Goal: Transaction & Acquisition: Purchase product/service

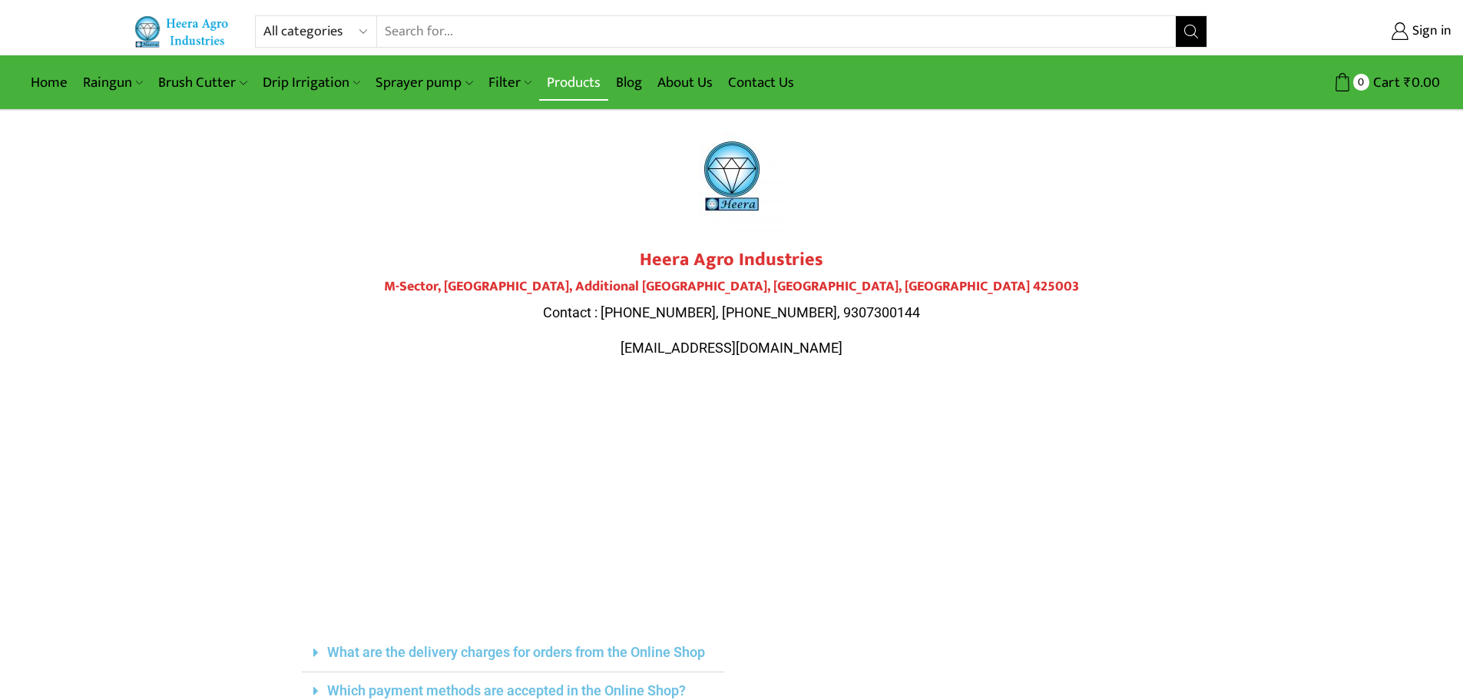
click at [571, 80] on link "Products" at bounding box center [573, 83] width 69 height 36
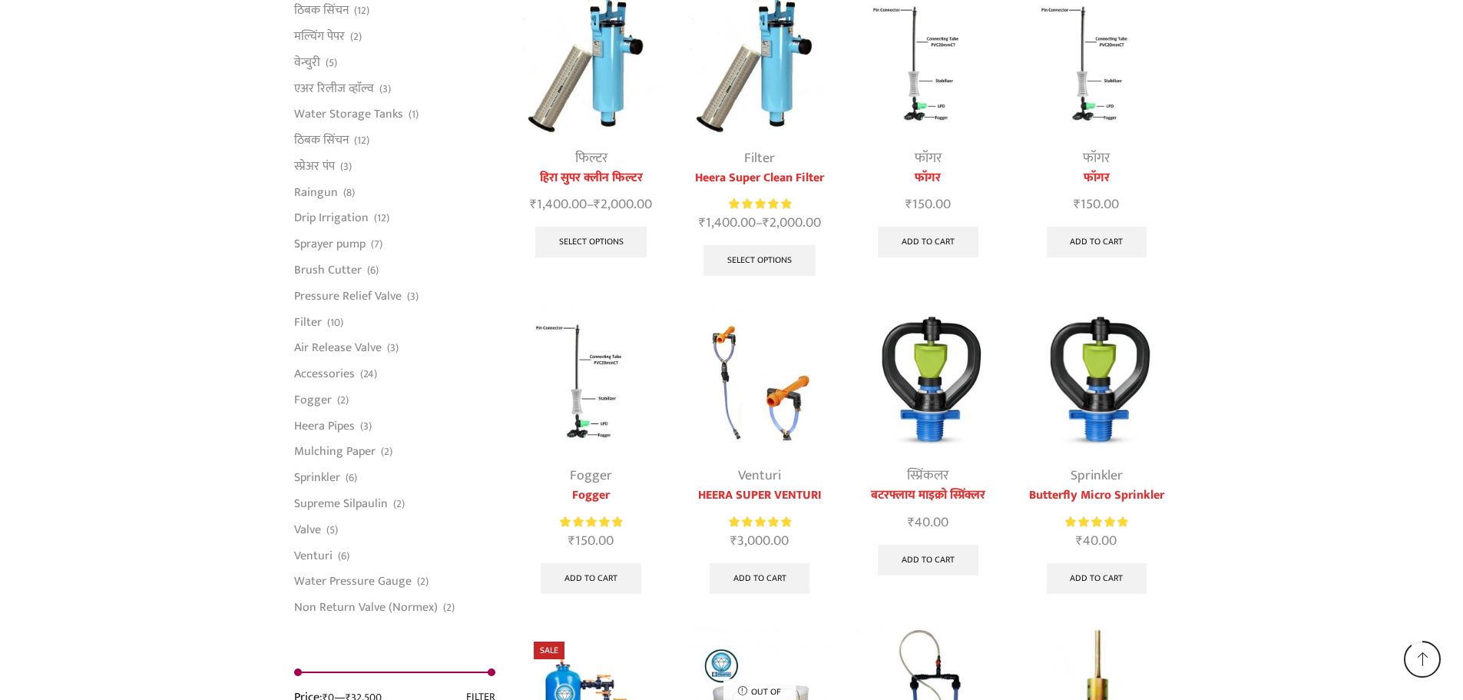
scroll to position [3410, 0]
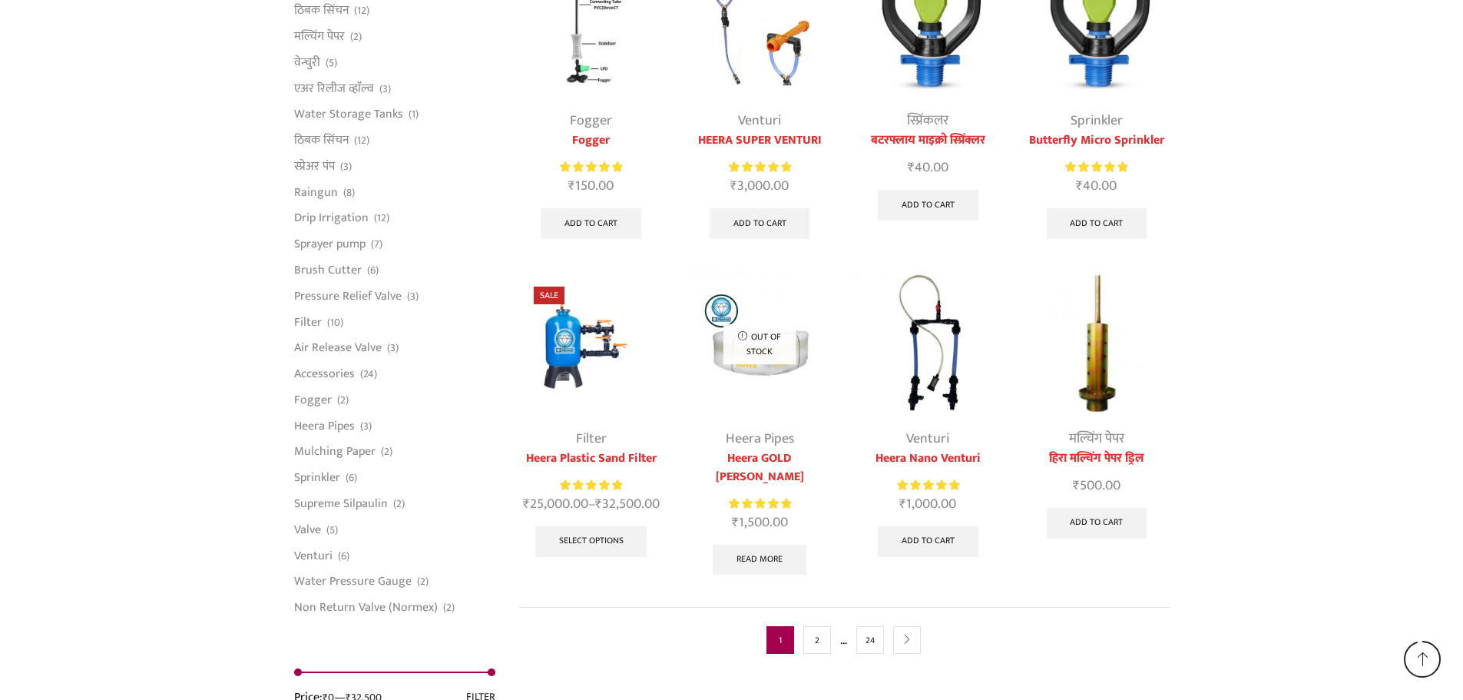
click at [571, 80] on div "Fogger Fogger Rated 5.00 out of 5 ₹ 150.00 Add to cart" at bounding box center [590, 100] width 145 height 295
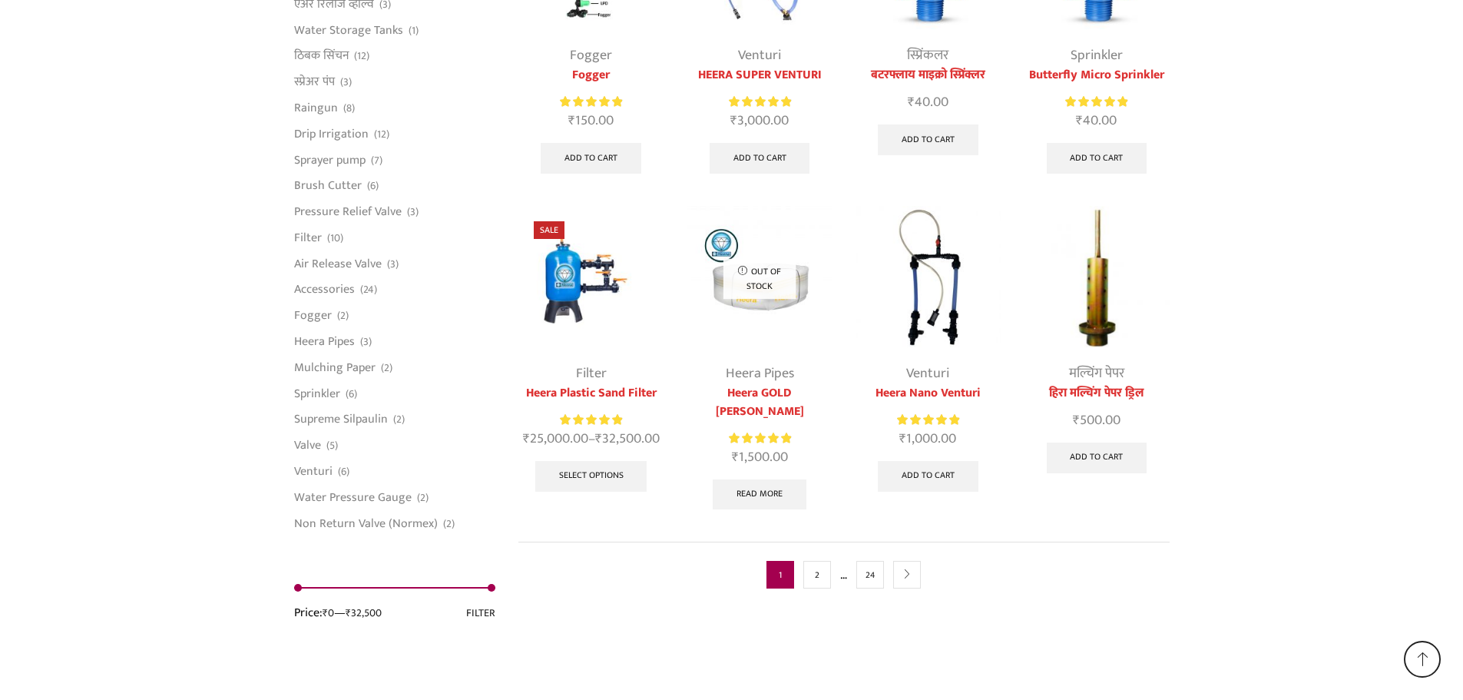
scroll to position [3837, 0]
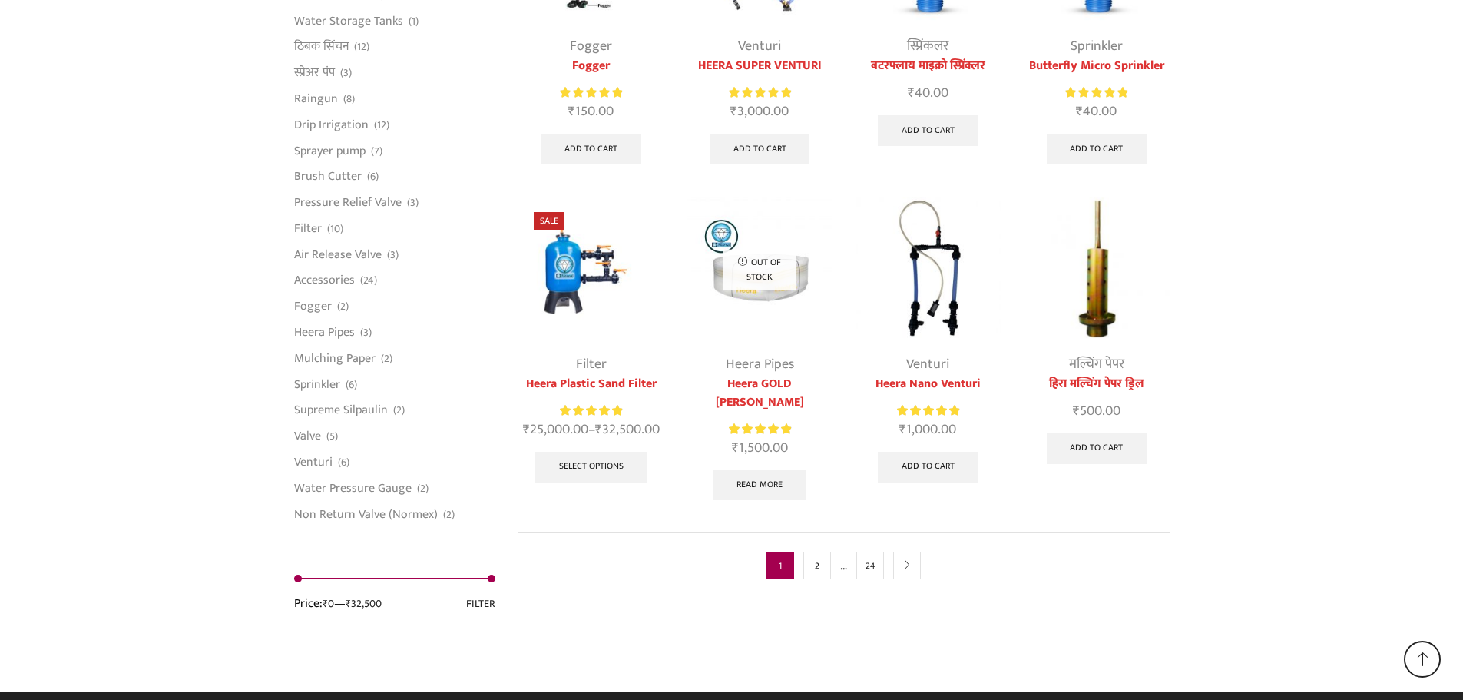
click at [571, 80] on div "Fogger Fogger Rated 5.00 out of 5 ₹ 150.00 Add to cart" at bounding box center [590, 104] width 145 height 137
click at [306, 449] on link "Venturi" at bounding box center [313, 462] width 38 height 26
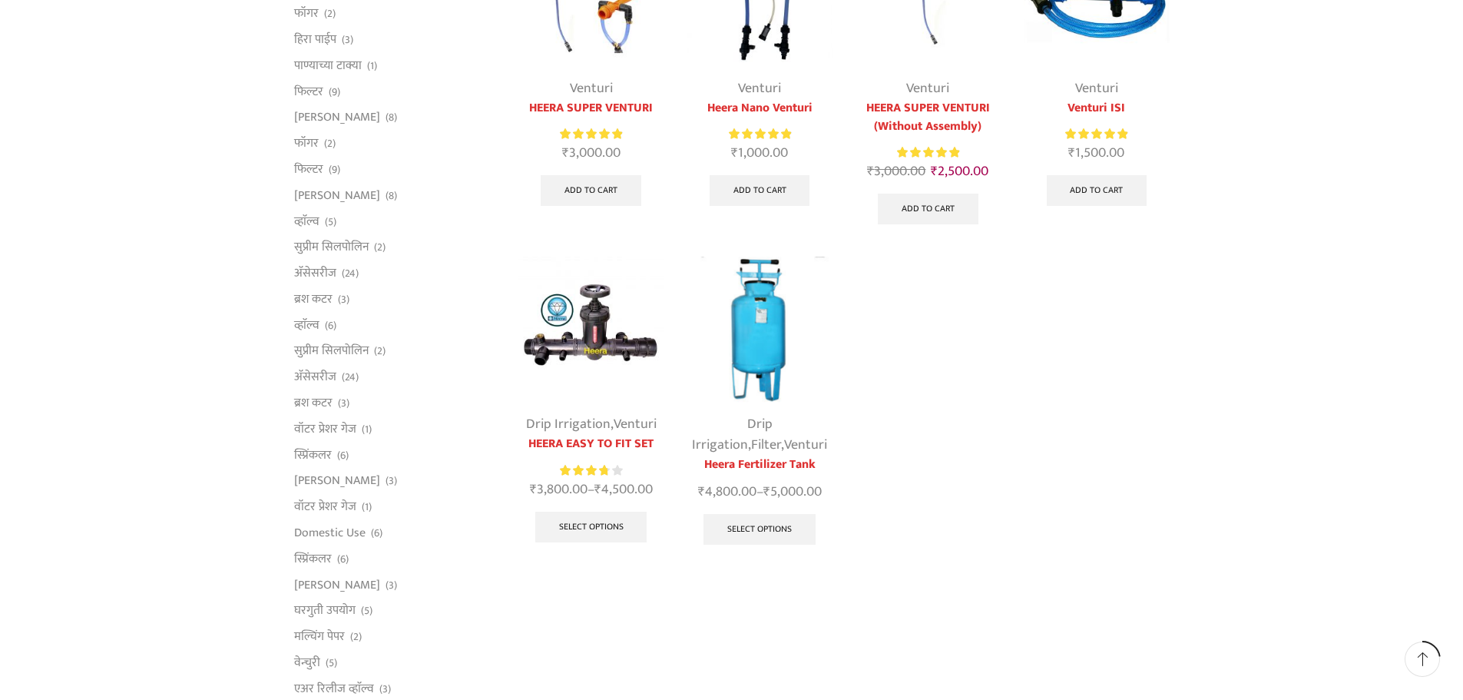
scroll to position [277, 0]
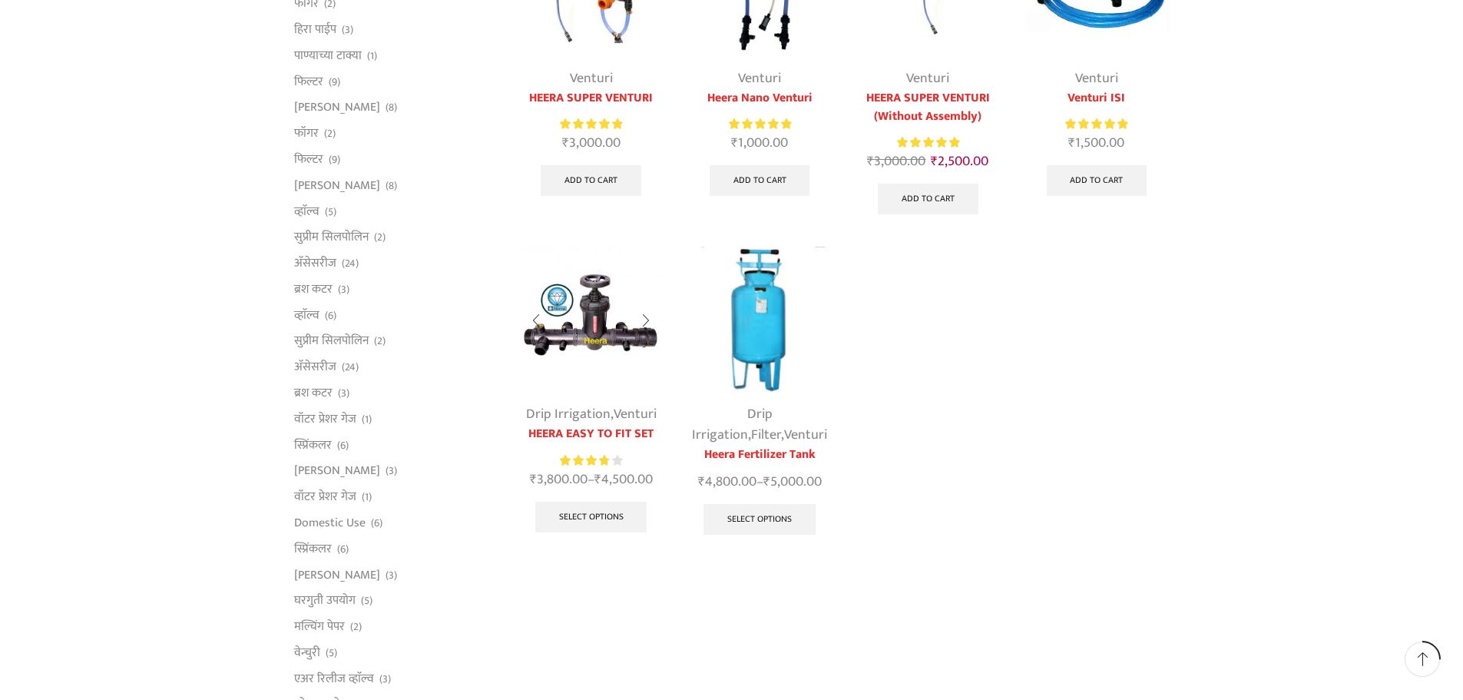
click at [601, 310] on img at bounding box center [590, 319] width 145 height 145
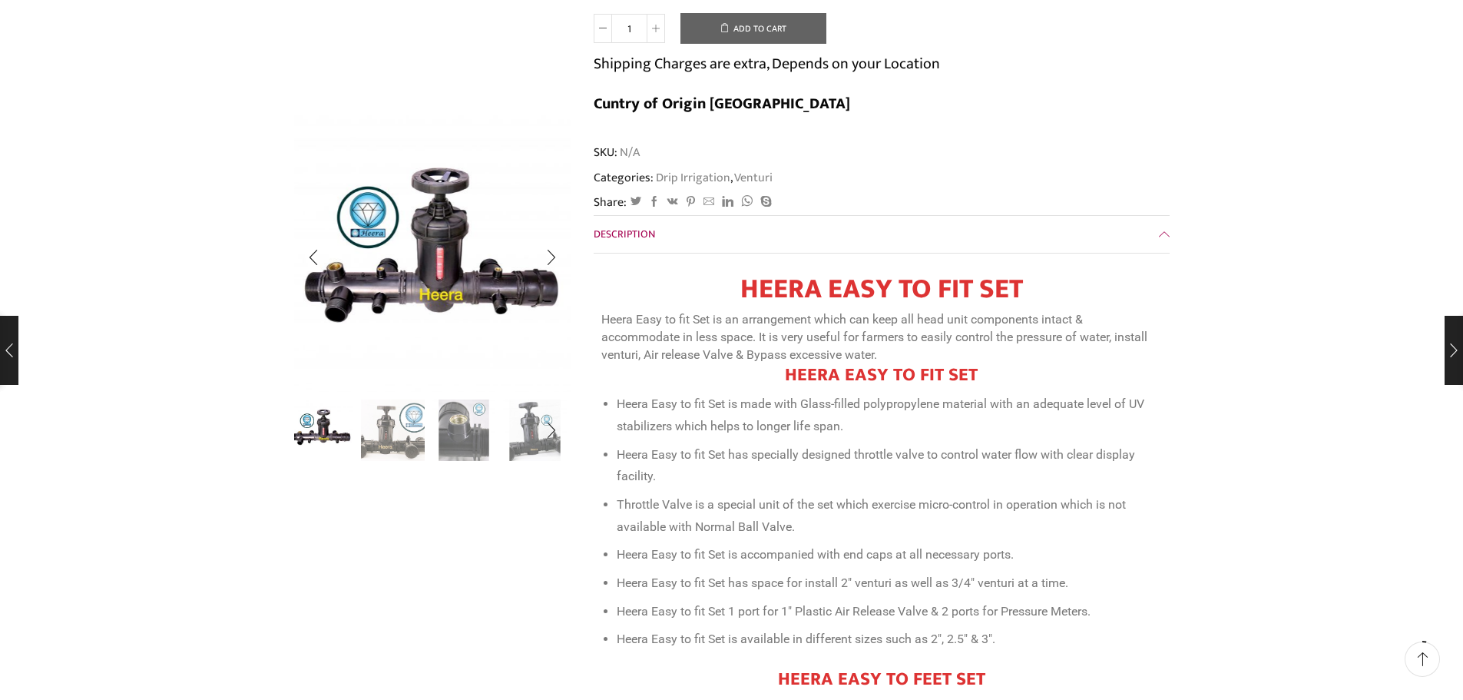
scroll to position [384, 0]
click at [390, 439] on img "2 / 8" at bounding box center [393, 429] width 64 height 64
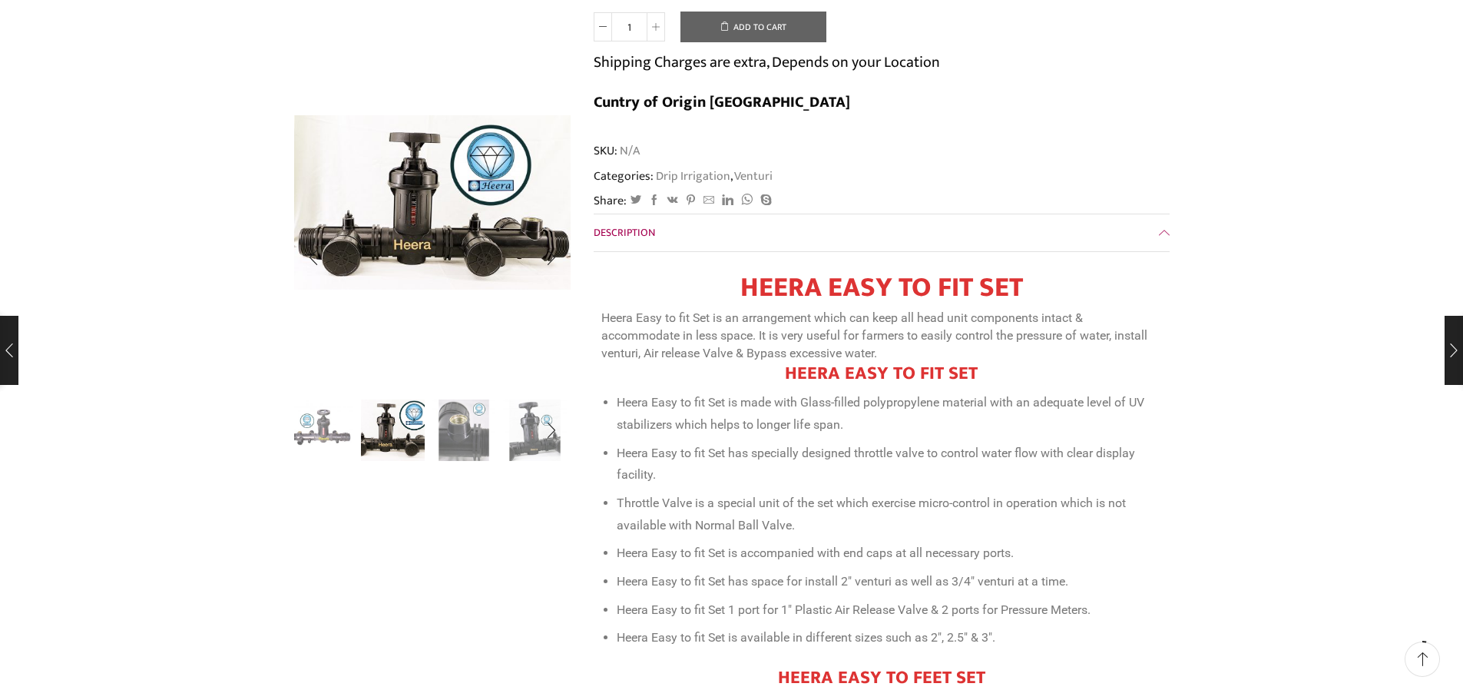
click at [326, 432] on img "1 / 8" at bounding box center [322, 429] width 64 height 64
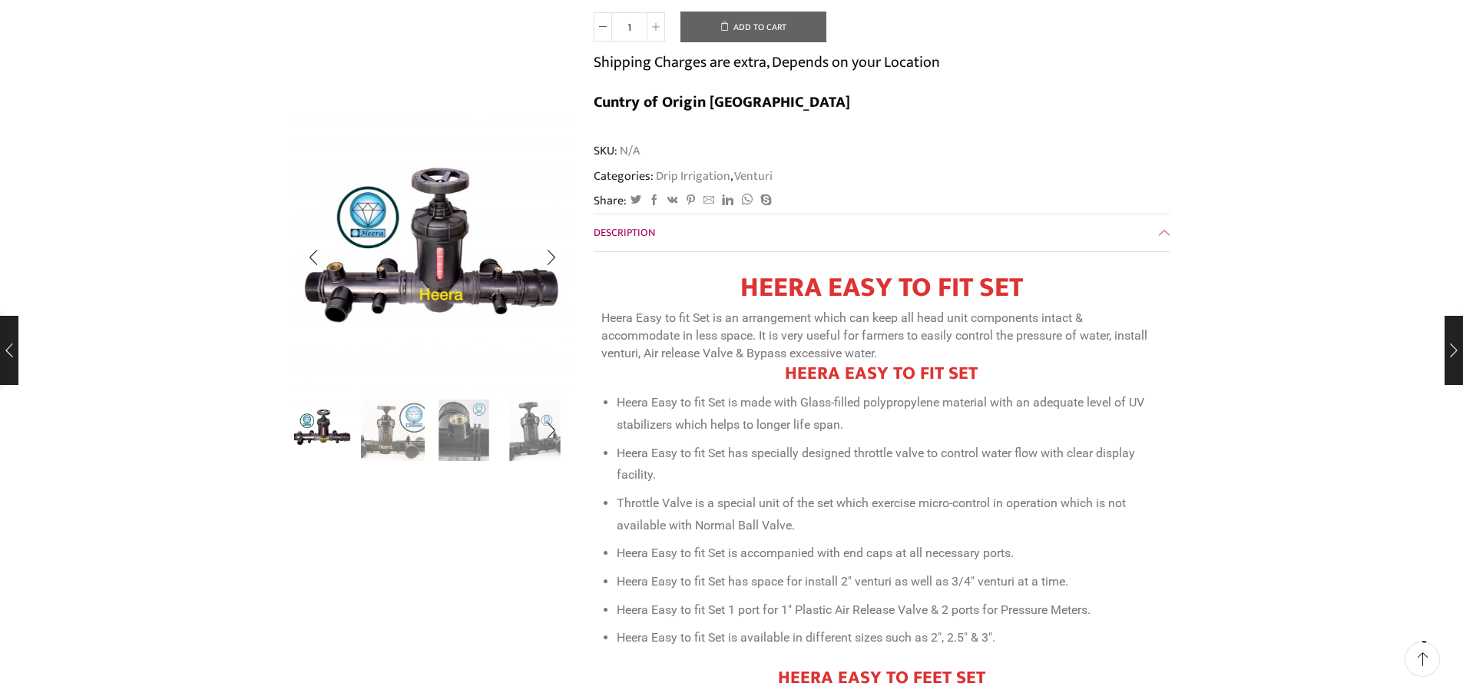
click at [478, 210] on img "1 / 8" at bounding box center [432, 253] width 277 height 277
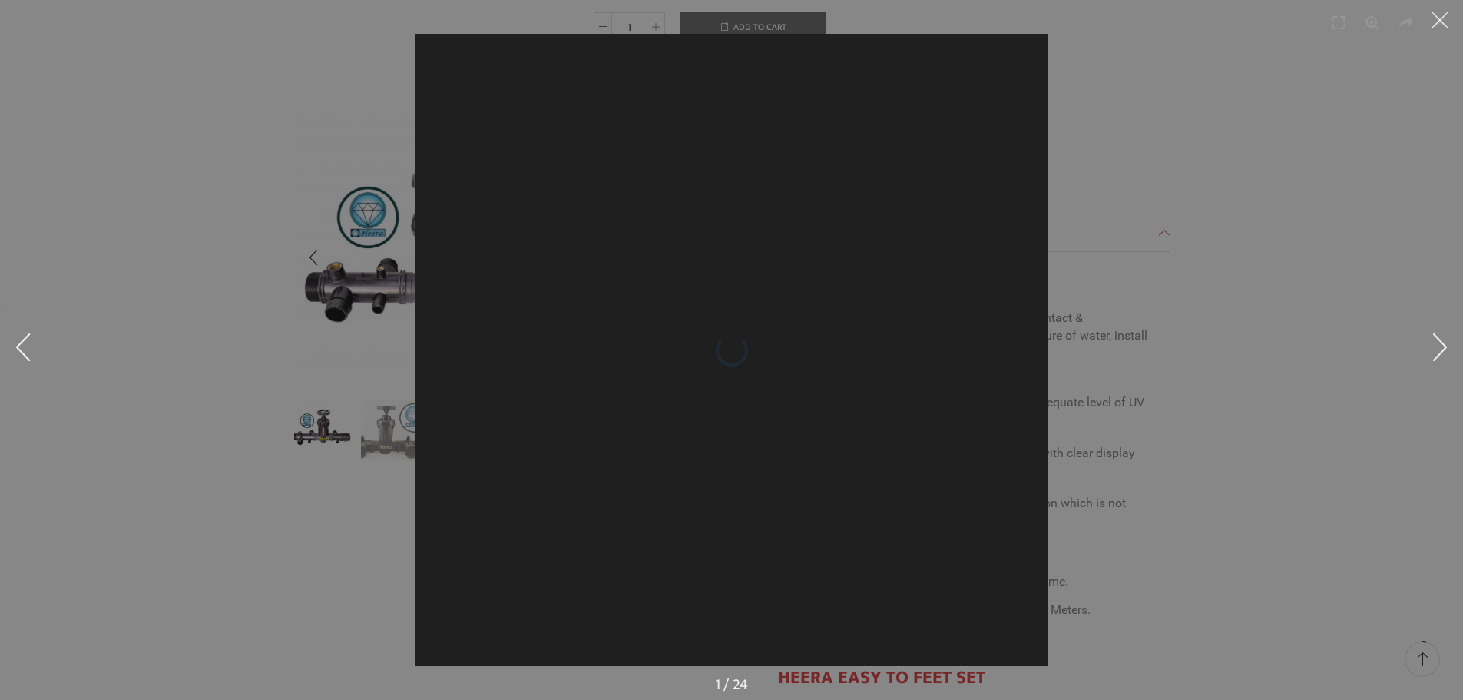
click at [478, 210] on div at bounding box center [731, 350] width 1463 height 700
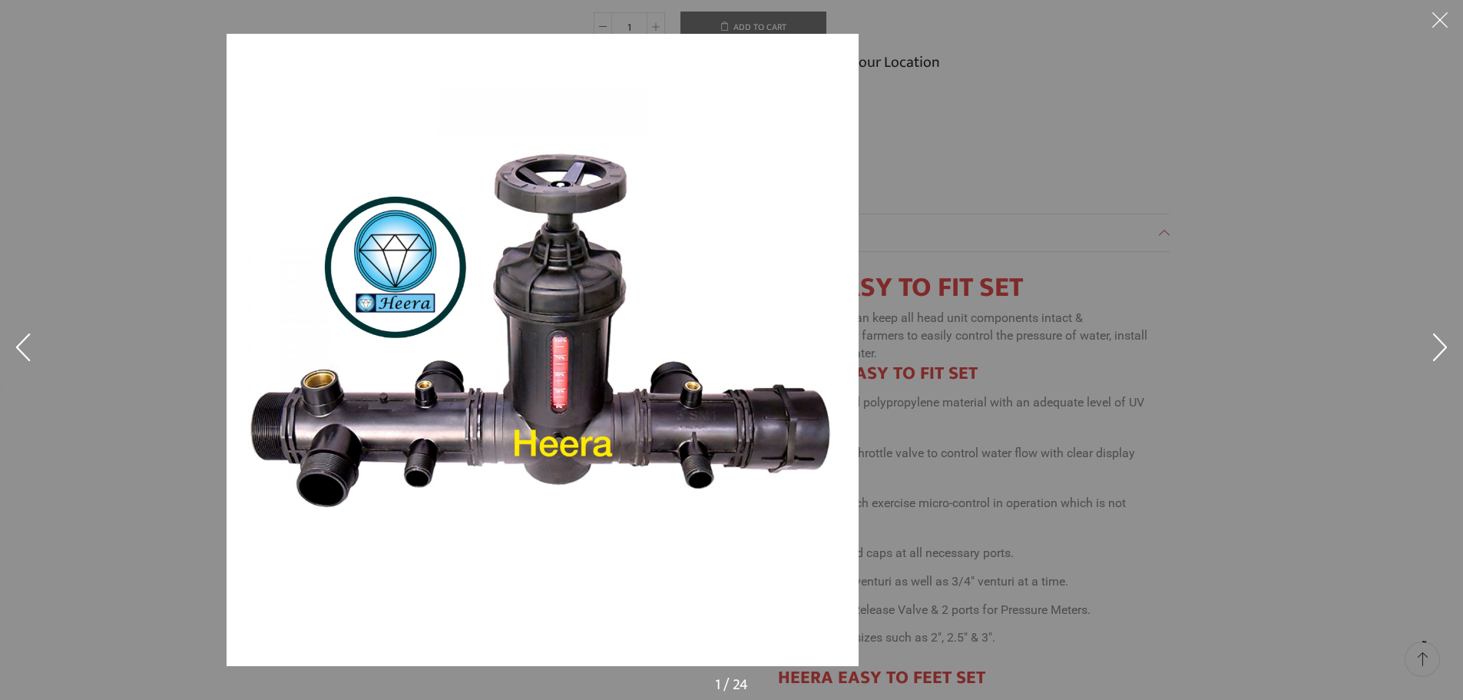
click at [523, 352] on img at bounding box center [543, 350] width 632 height 632
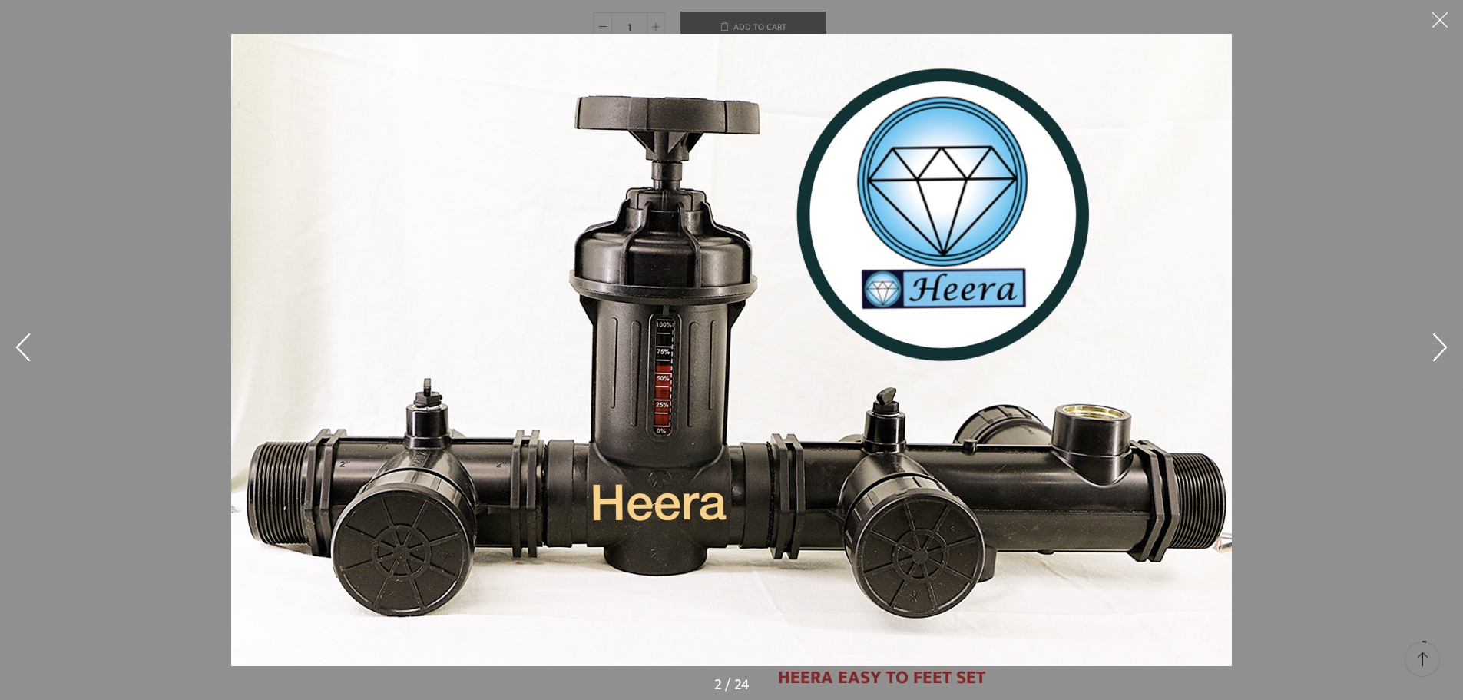
click at [523, 352] on img at bounding box center [731, 350] width 1001 height 632
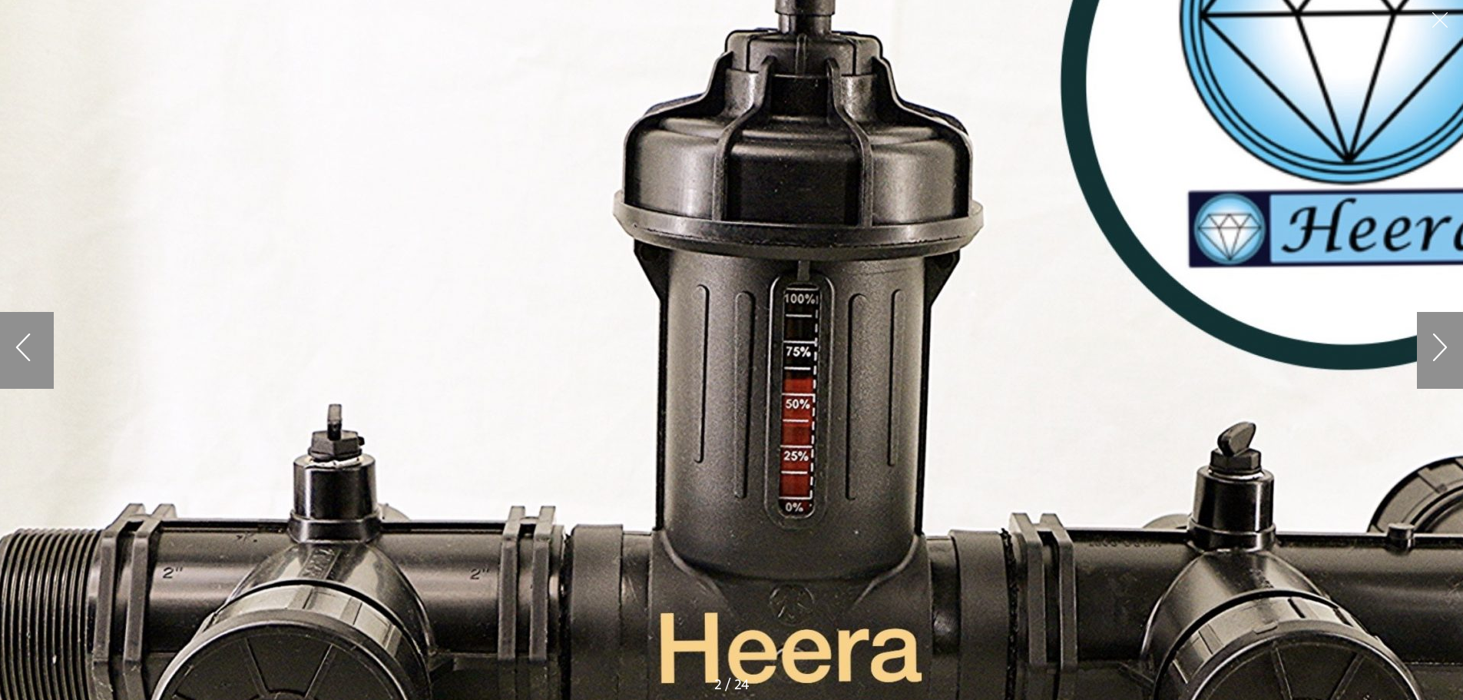
click at [27, 336] on button at bounding box center [23, 350] width 46 height 77
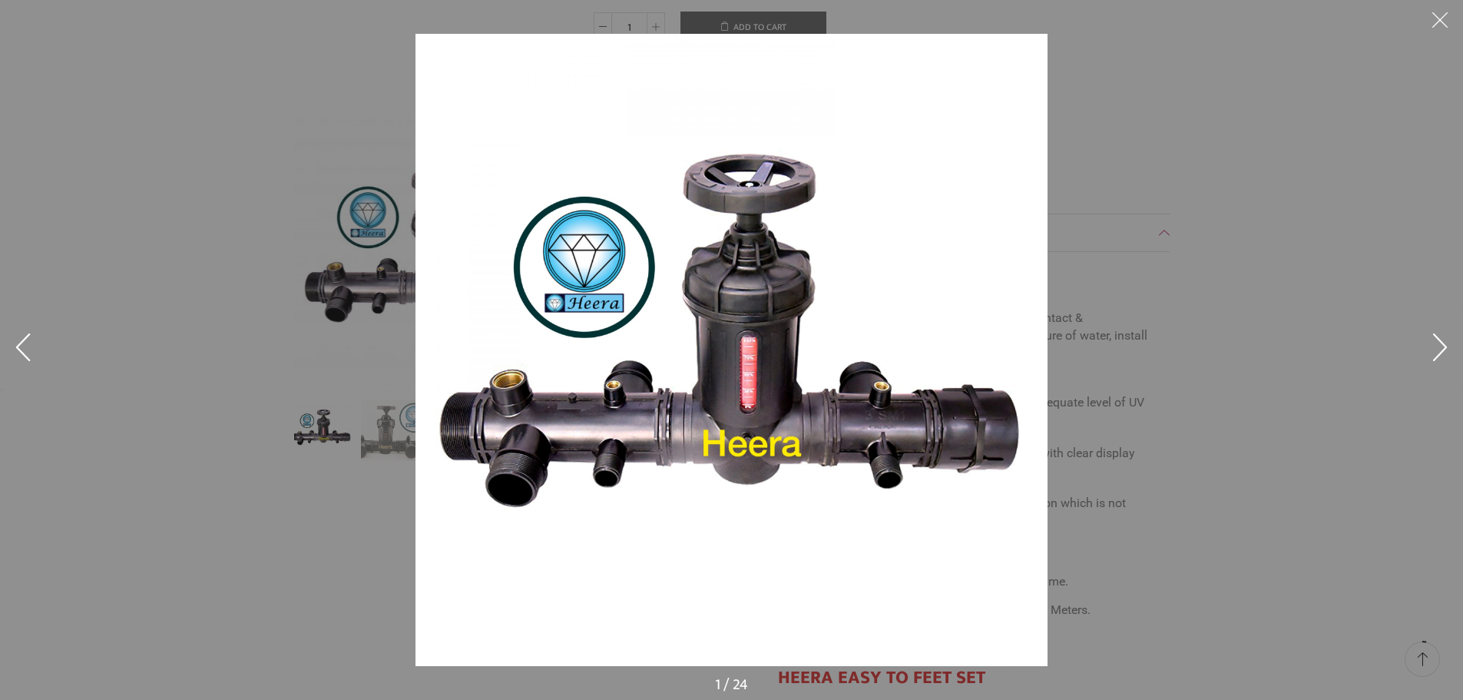
click at [27, 336] on button at bounding box center [23, 350] width 46 height 77
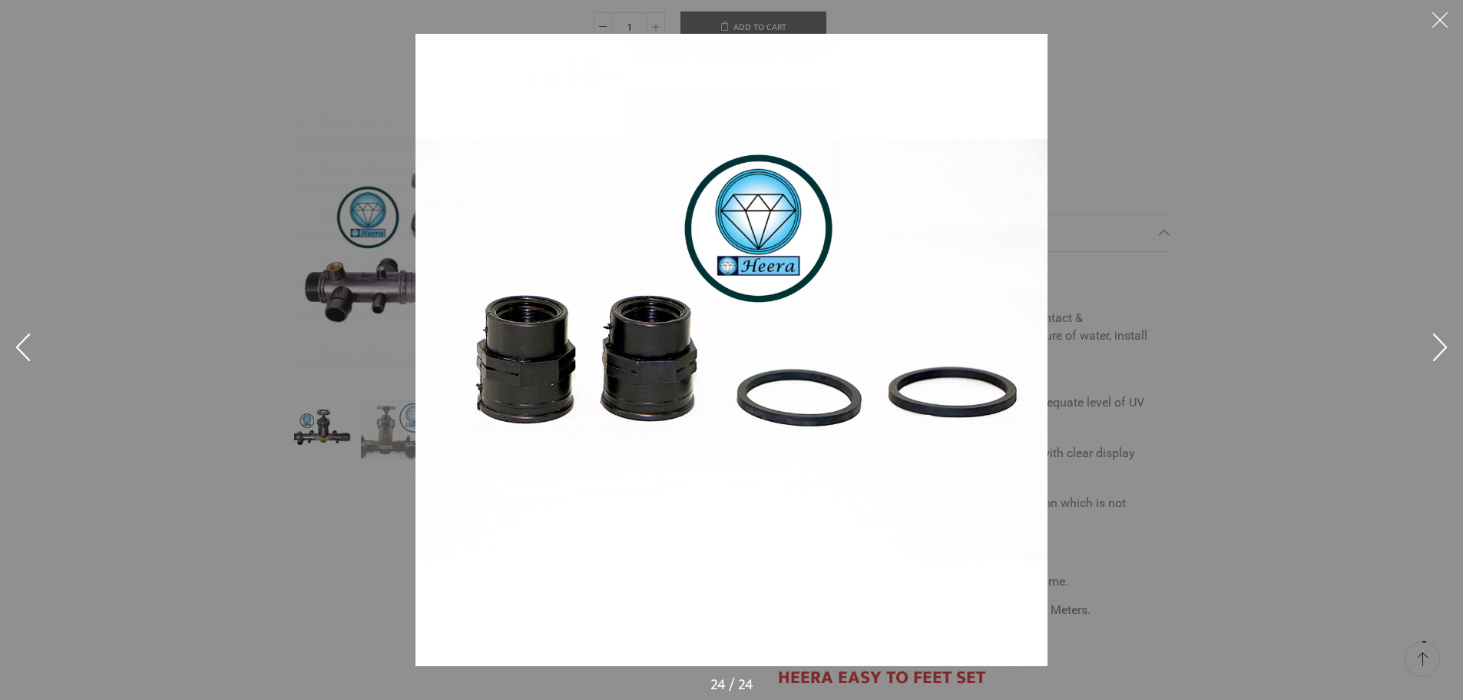
click at [767, 22] on div at bounding box center [731, 350] width 1463 height 700
